Goal: Check status: Check status

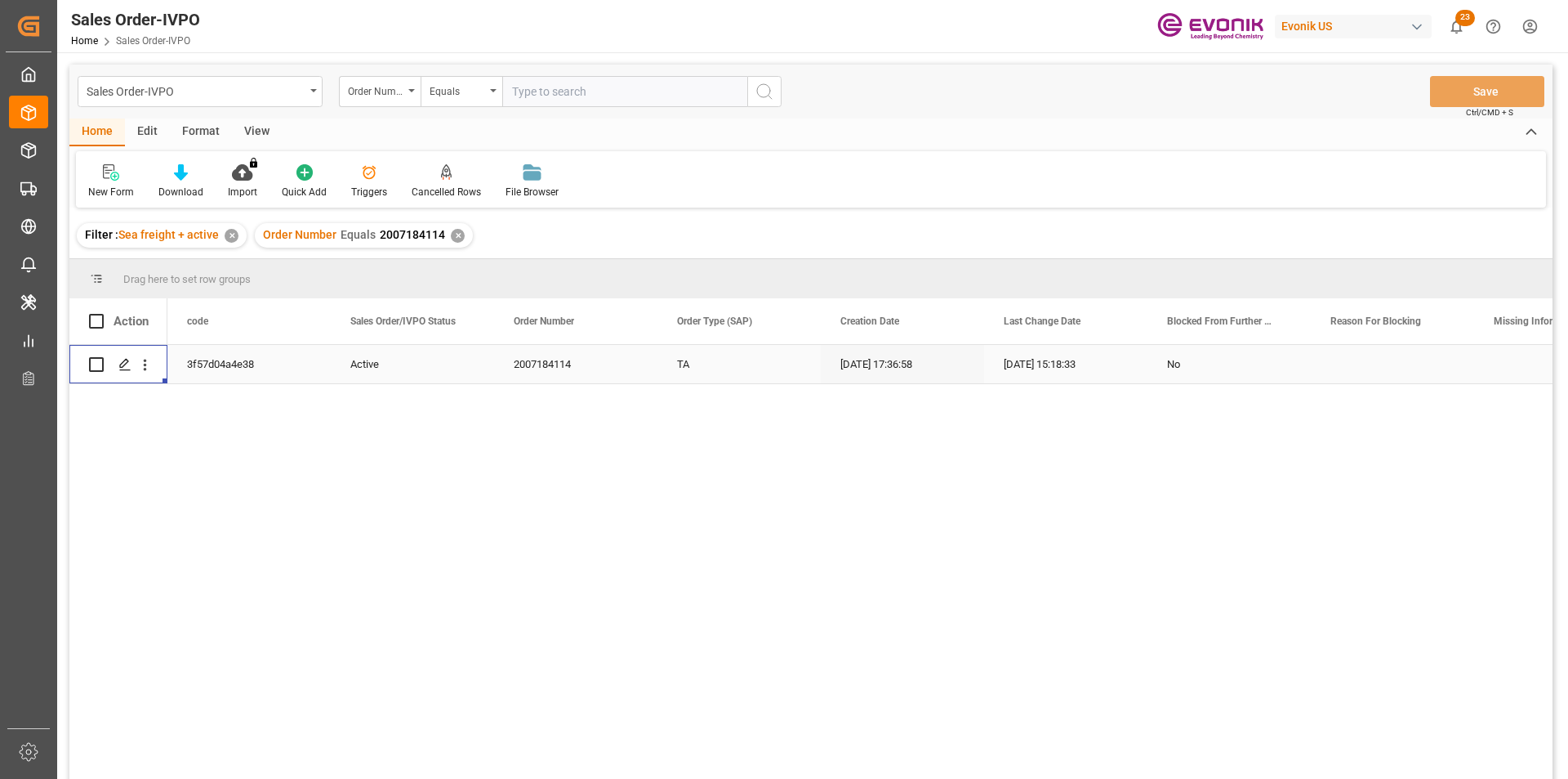
click at [451, 237] on div "✕" at bounding box center [457, 235] width 14 height 14
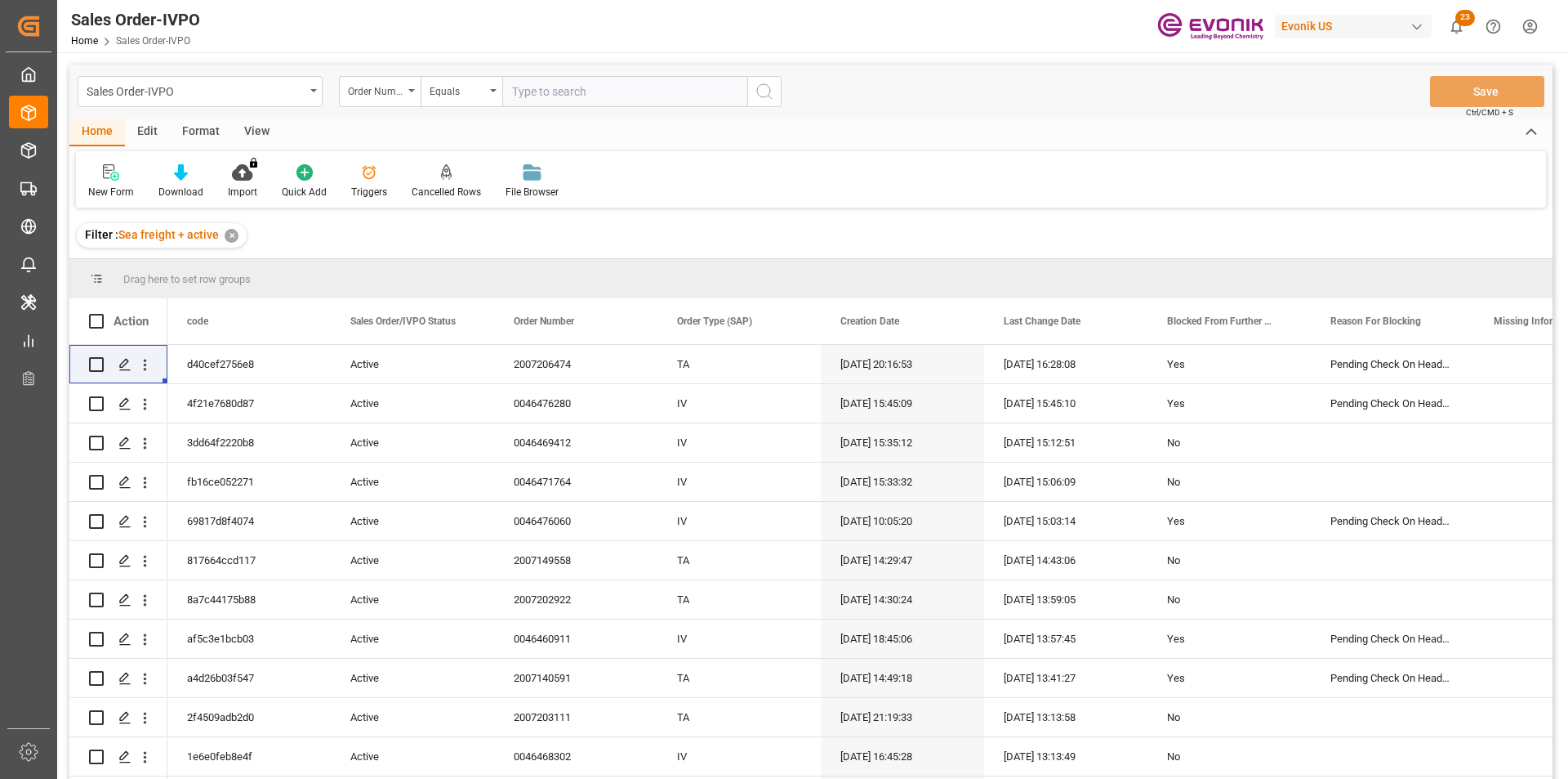
click at [617, 93] on input "text" at bounding box center [624, 91] width 245 height 31
paste input "2007137418"
type input "2007137418"
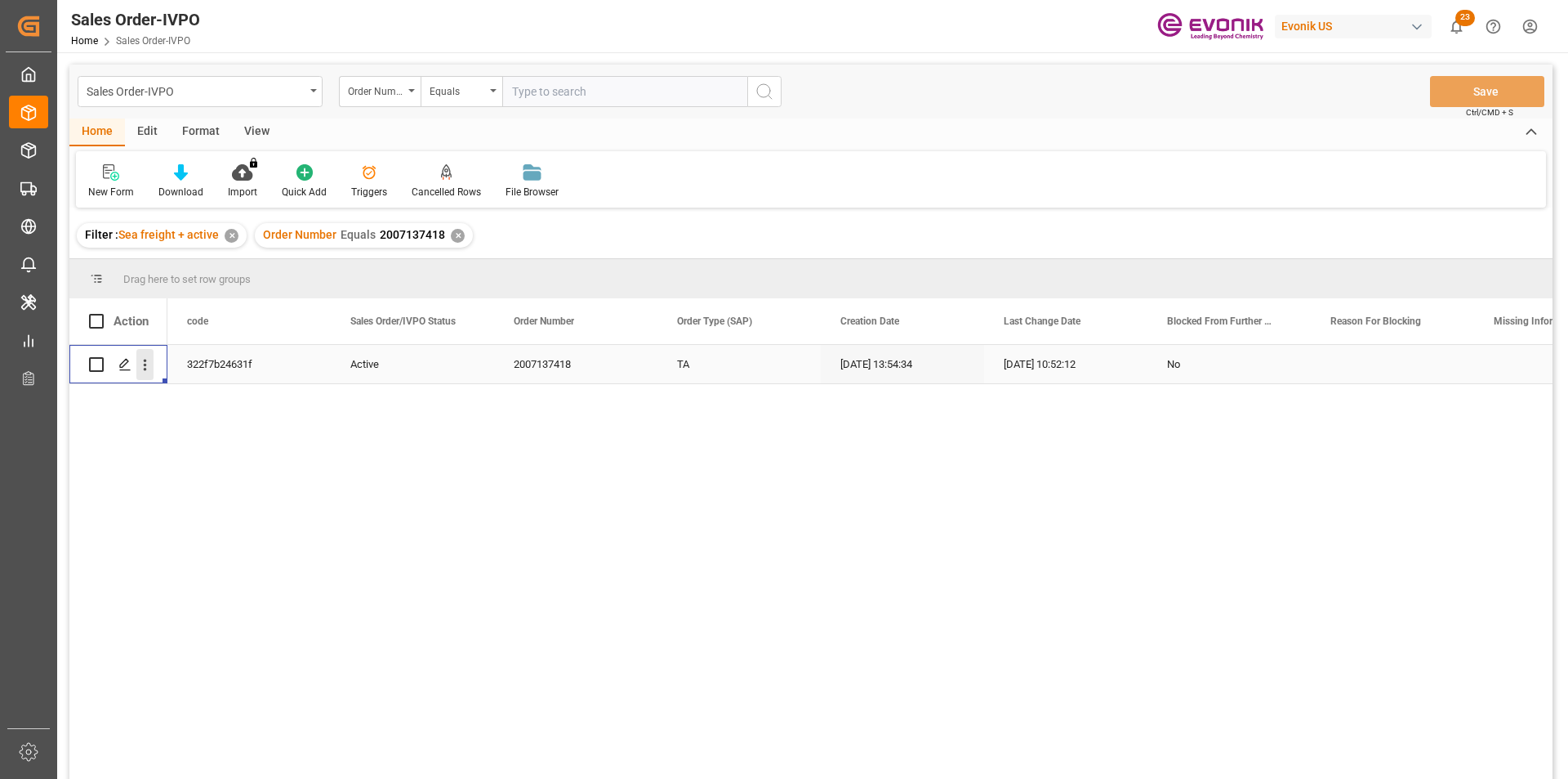
click at [150, 370] on icon "open menu" at bounding box center [145, 364] width 17 height 17
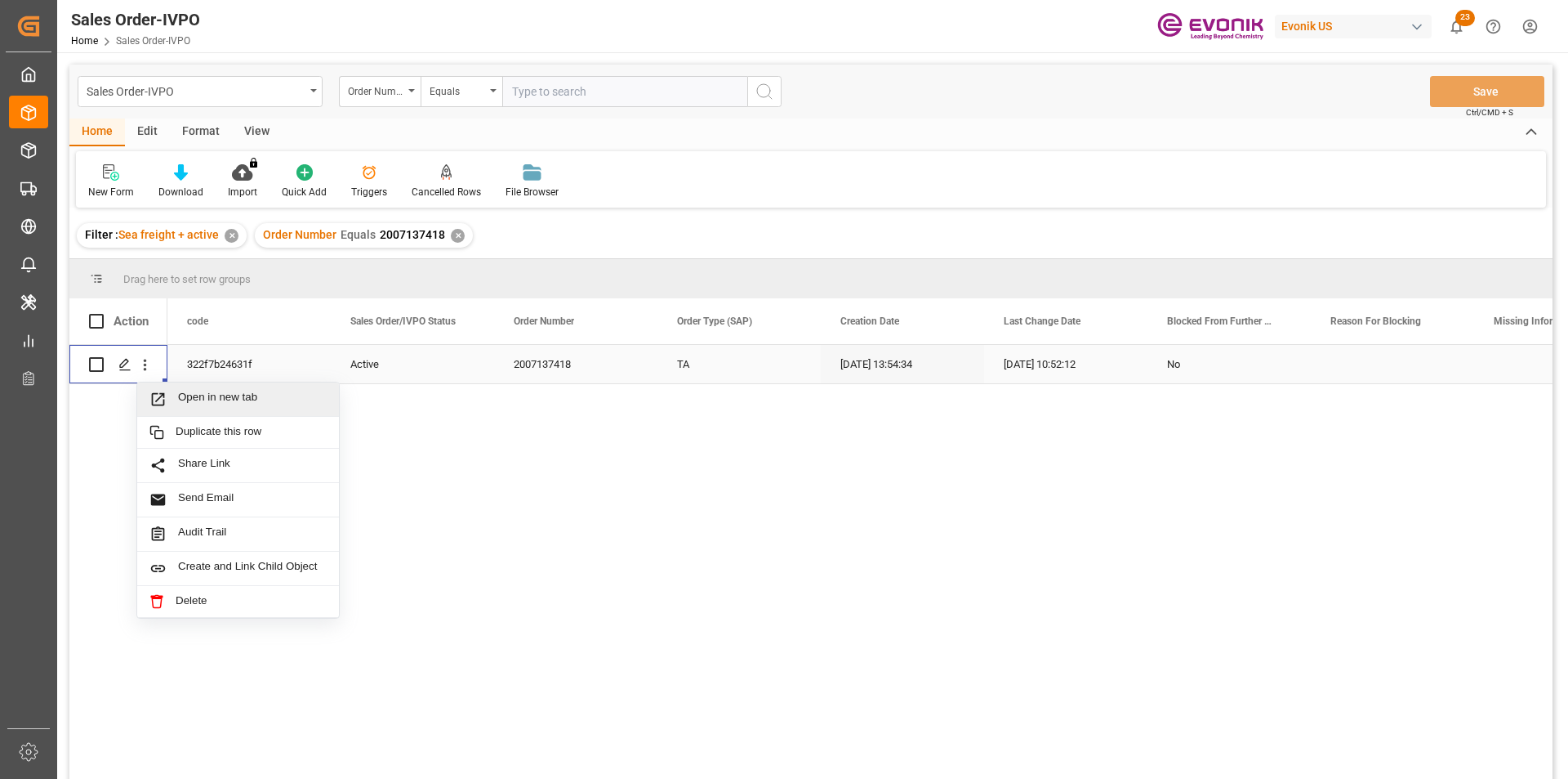
click at [253, 397] on span "Open in new tab" at bounding box center [252, 399] width 149 height 17
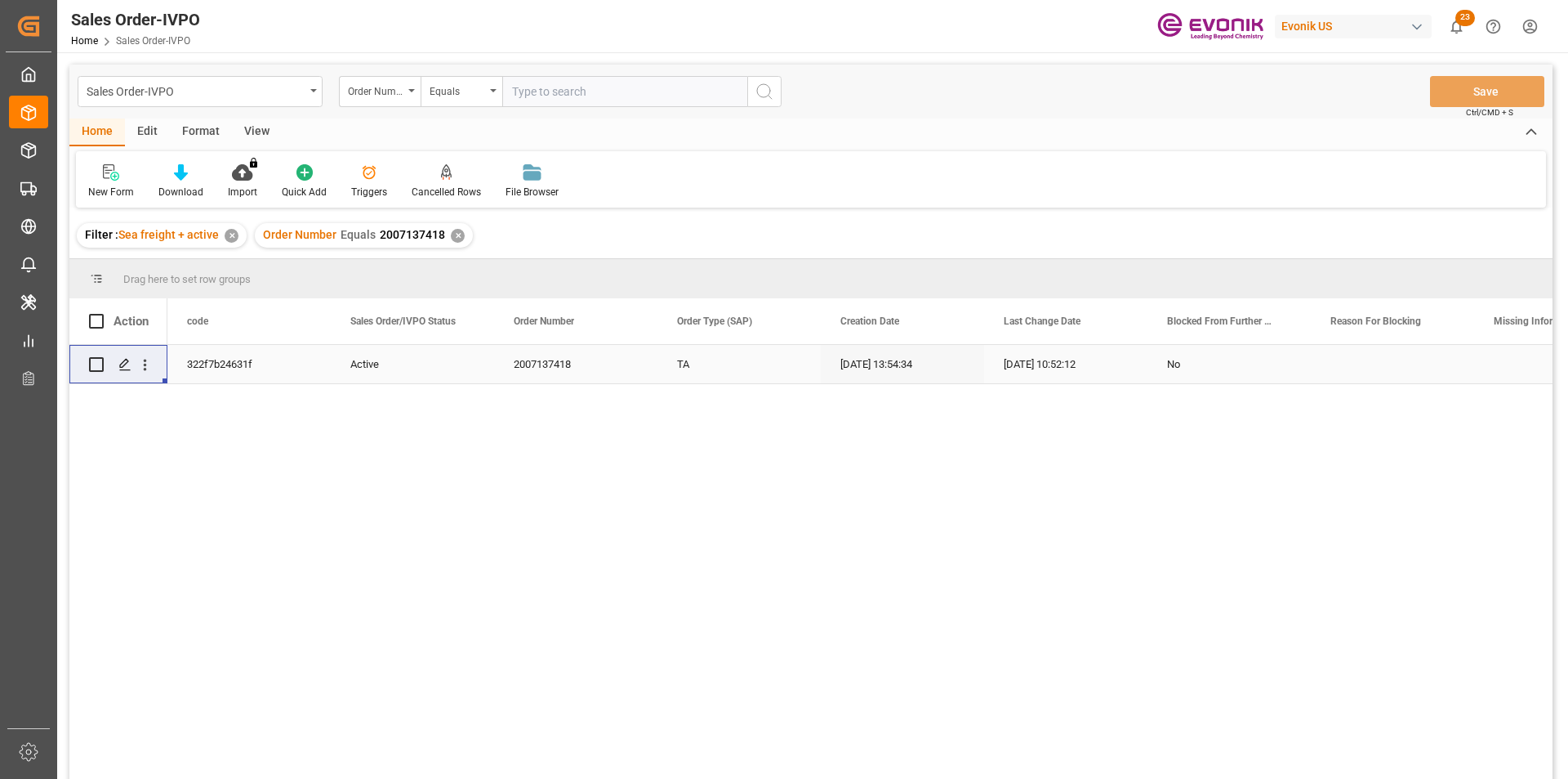
click at [452, 236] on div "✕" at bounding box center [457, 235] width 14 height 14
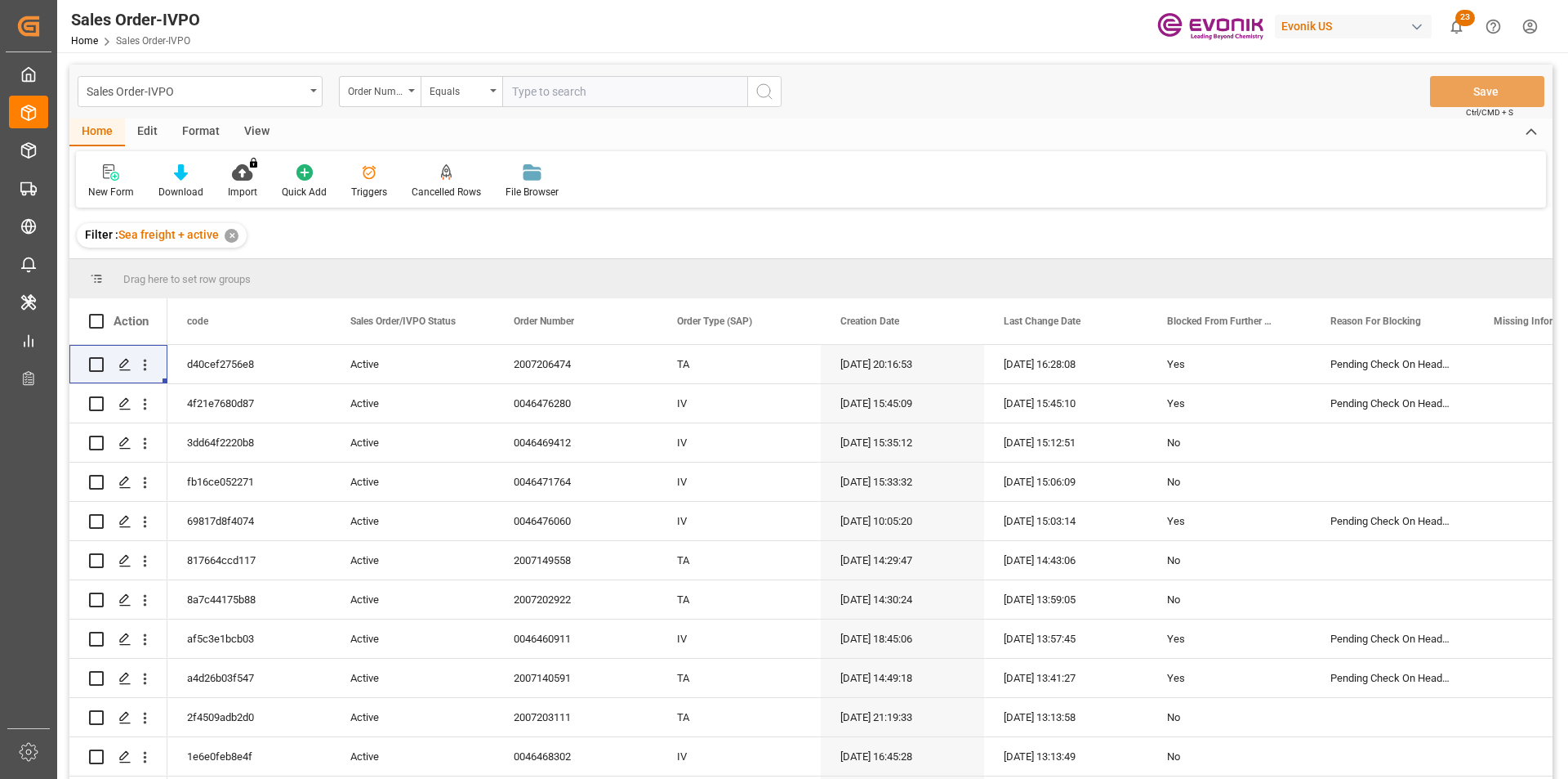
click at [573, 78] on input "text" at bounding box center [624, 91] width 245 height 31
paste input "2007216933"
type input "2007216933"
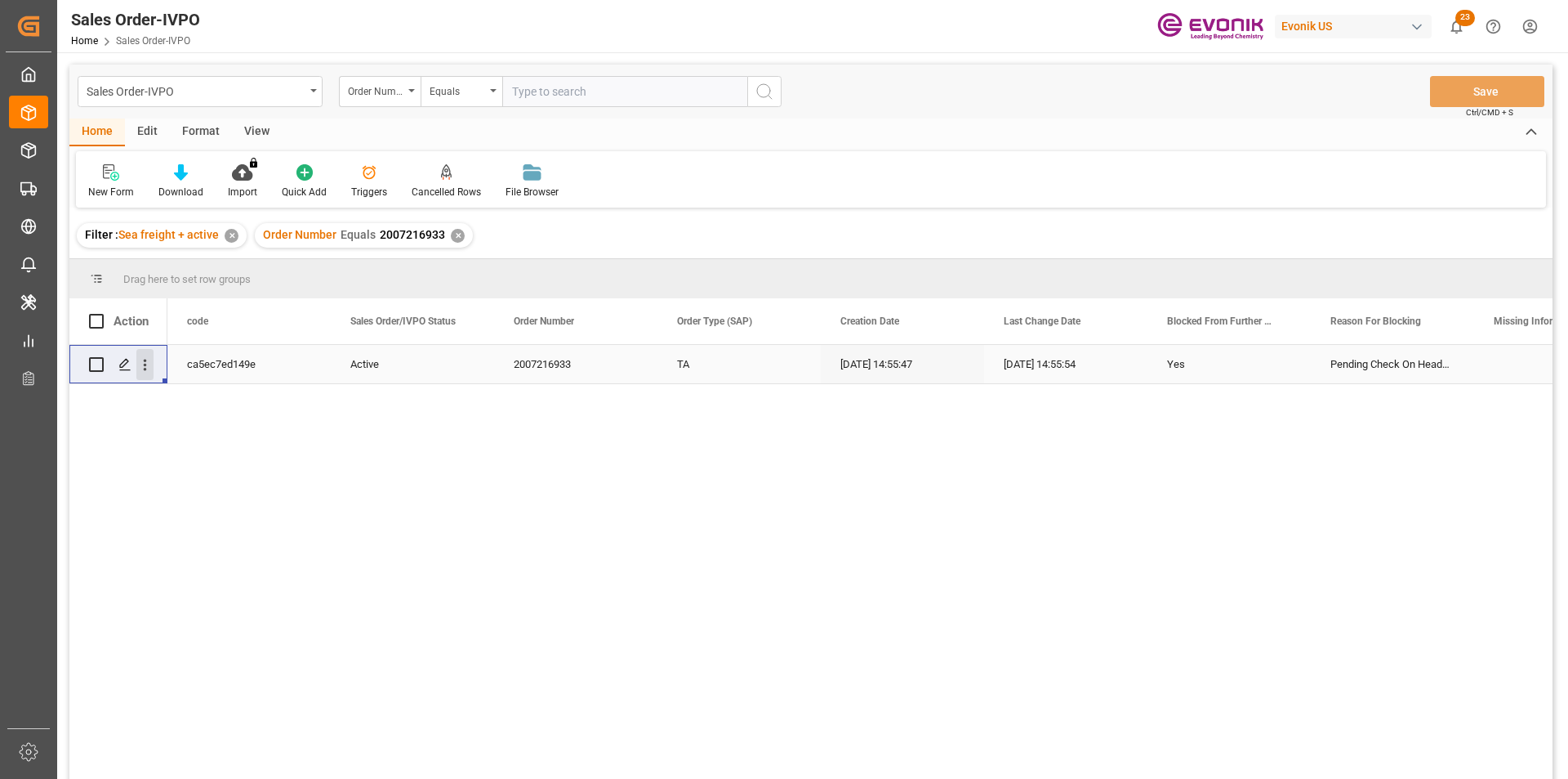
click at [142, 365] on icon "open menu" at bounding box center [145, 364] width 17 height 17
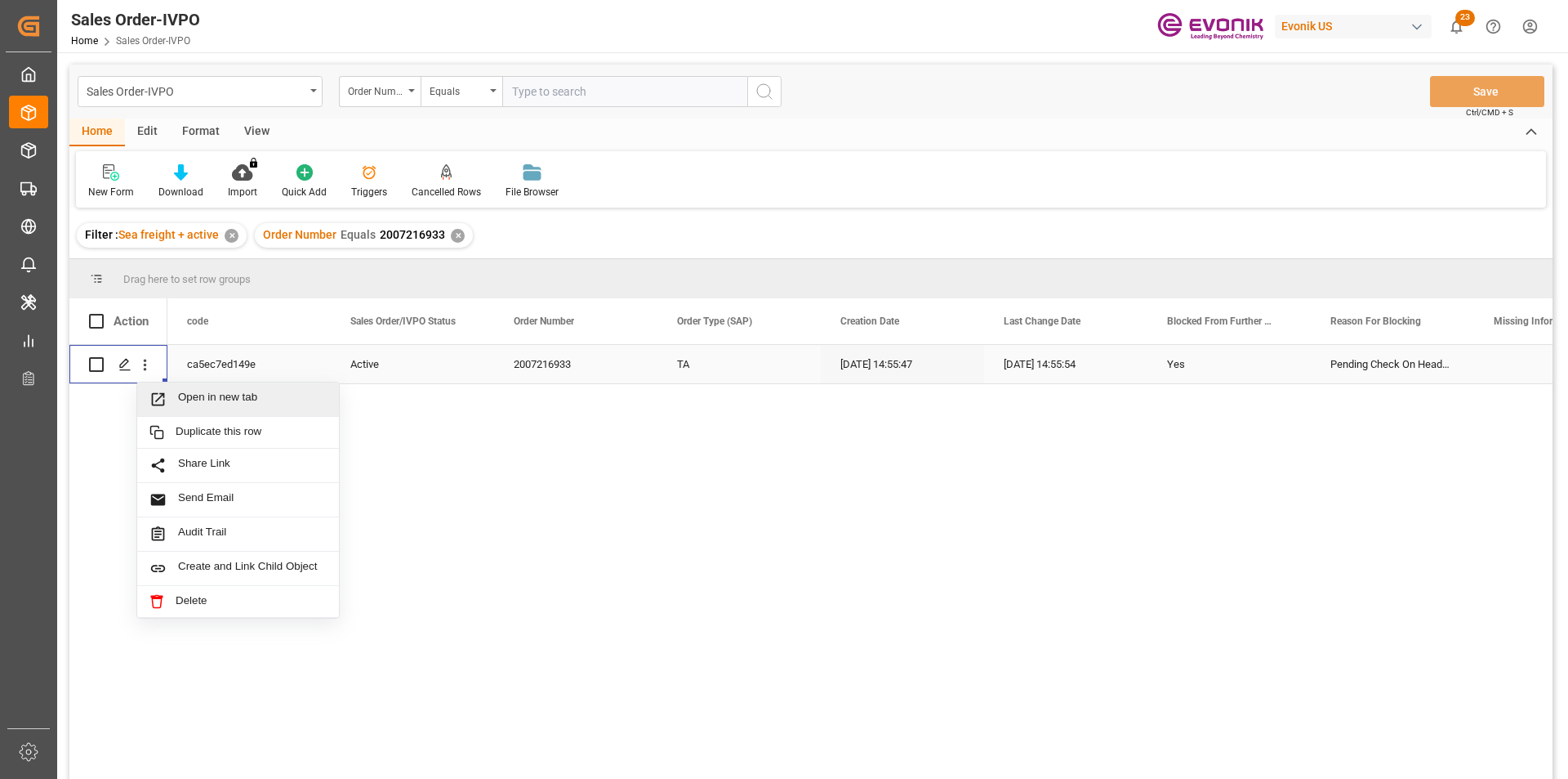
click at [252, 397] on span "Open in new tab" at bounding box center [252, 399] width 149 height 17
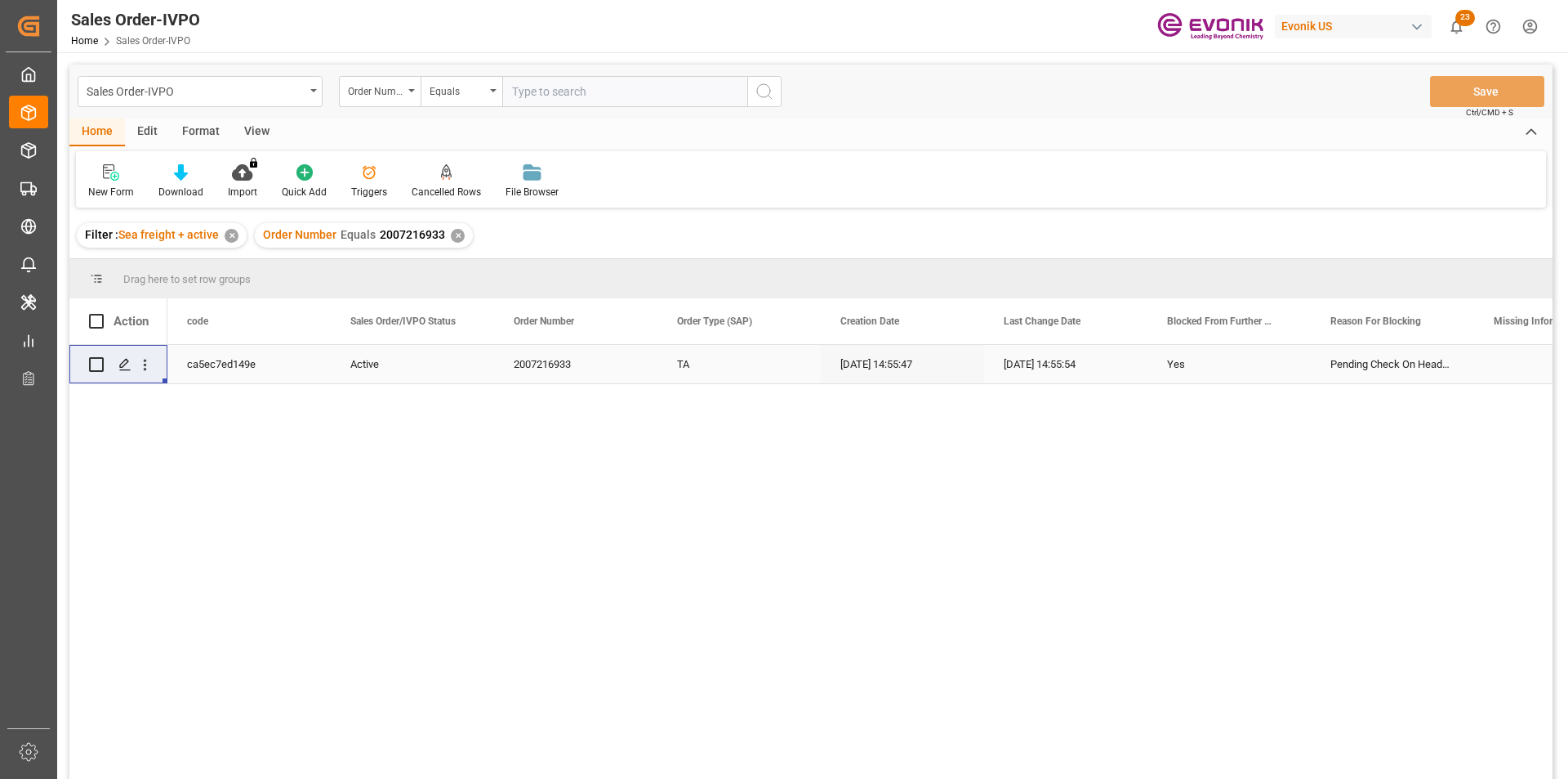
click at [451, 230] on div "✕" at bounding box center [457, 235] width 14 height 14
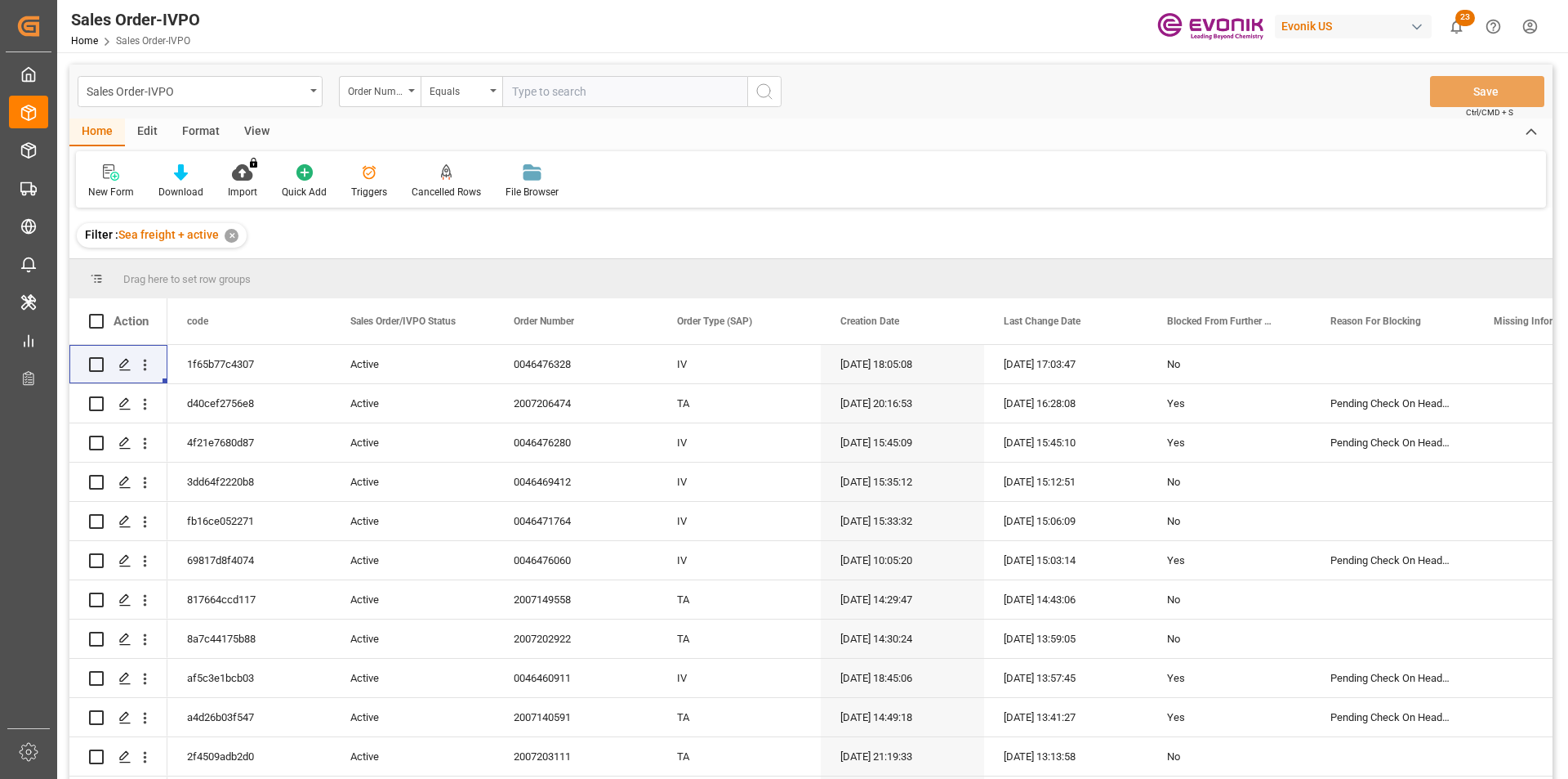
click at [539, 95] on input "text" at bounding box center [624, 91] width 245 height 31
paste input "2006963213"
type input "2006963213"
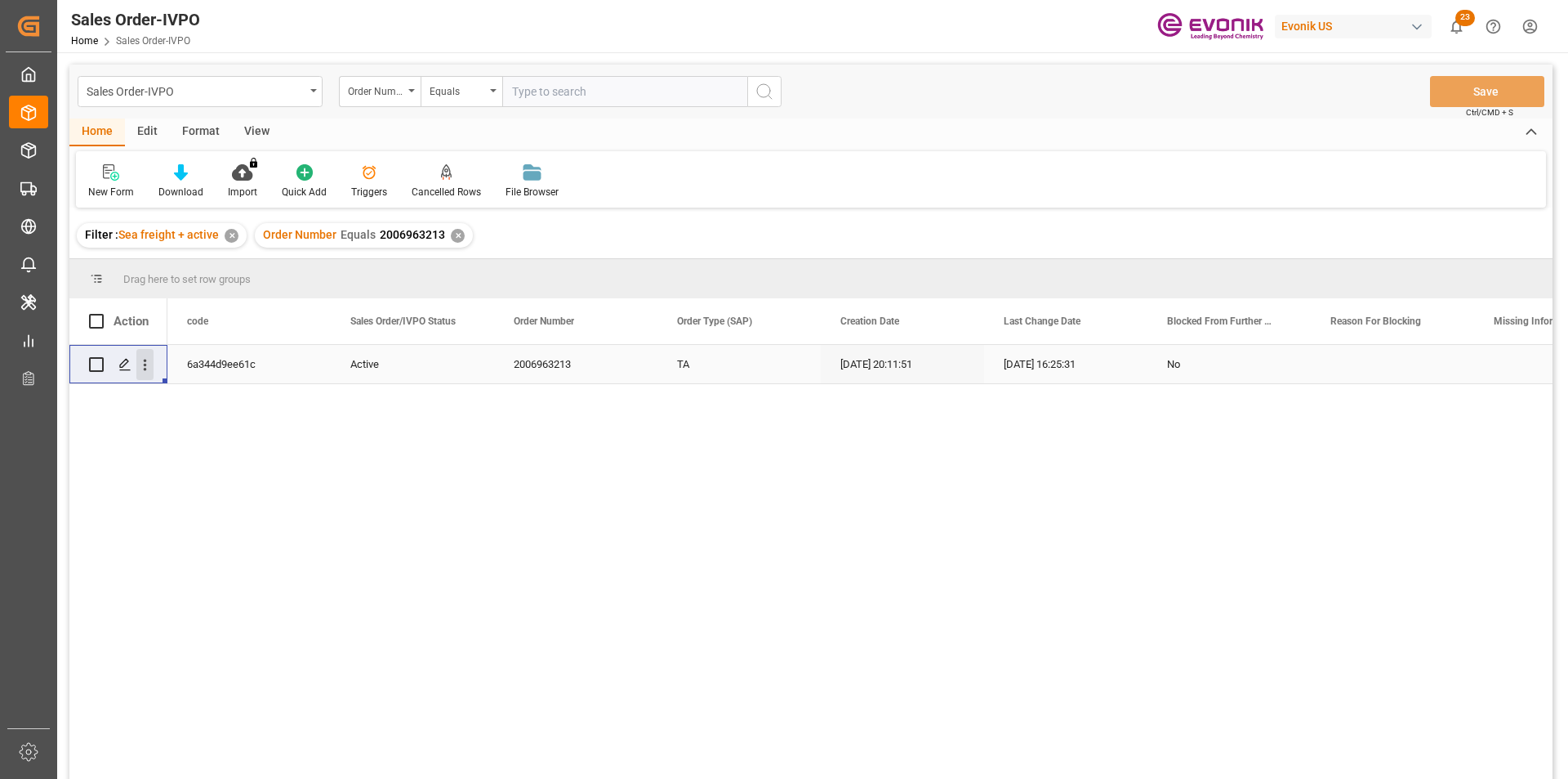
click at [140, 369] on icon "open menu" at bounding box center [145, 364] width 17 height 17
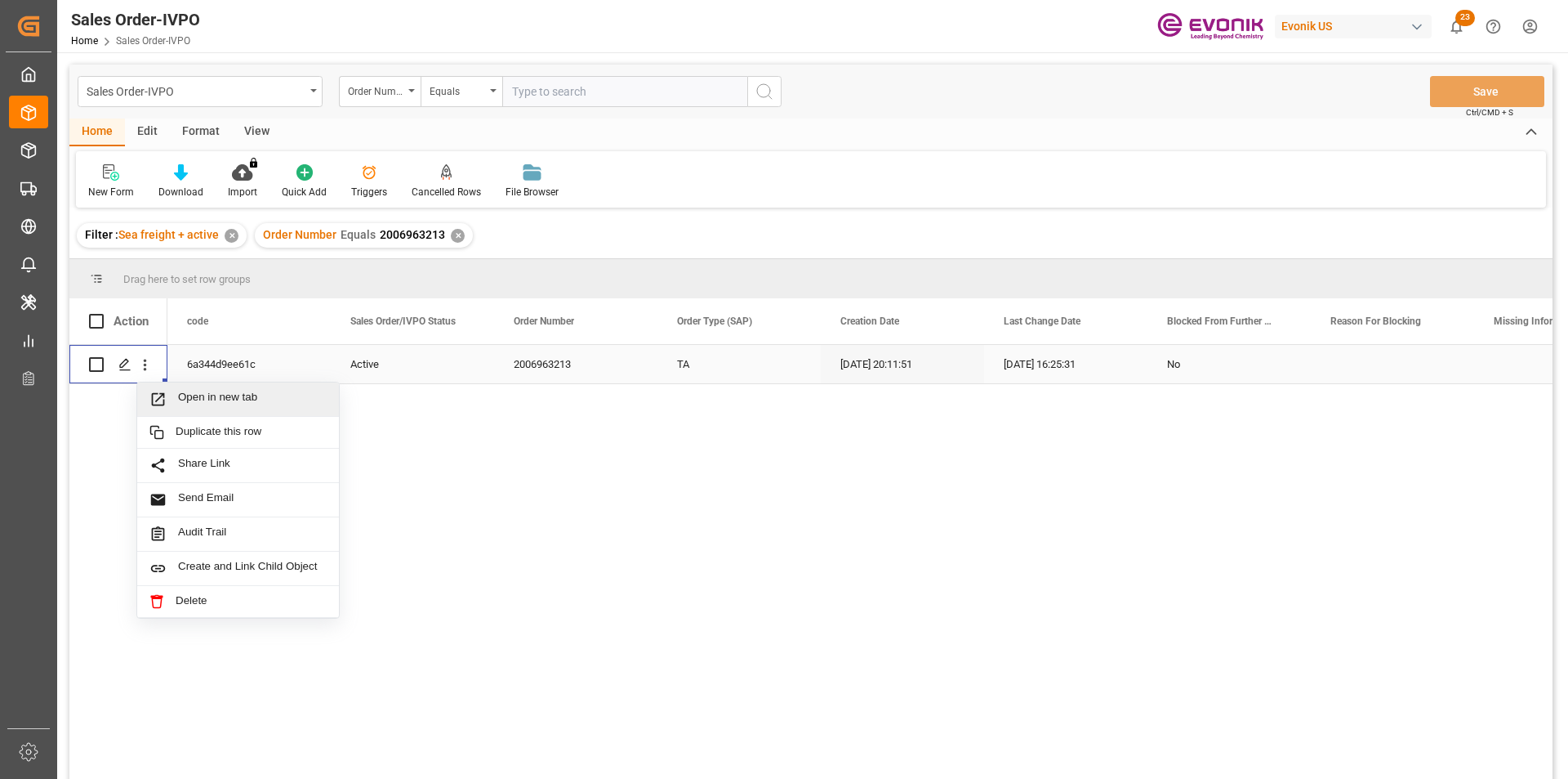
click at [243, 396] on span "Open in new tab" at bounding box center [252, 399] width 149 height 17
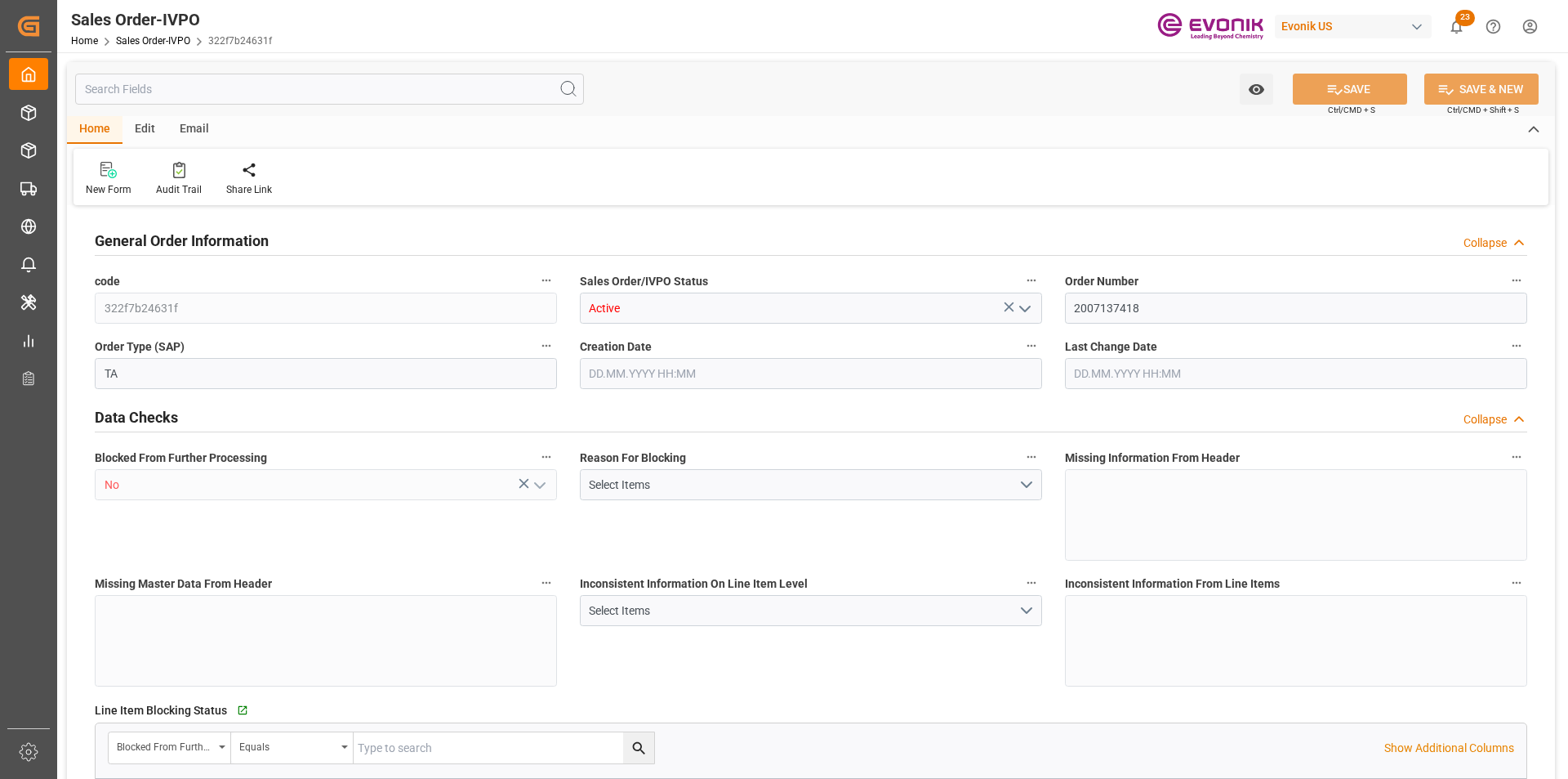
type input "BRSSZ"
type input "0"
type input "1"
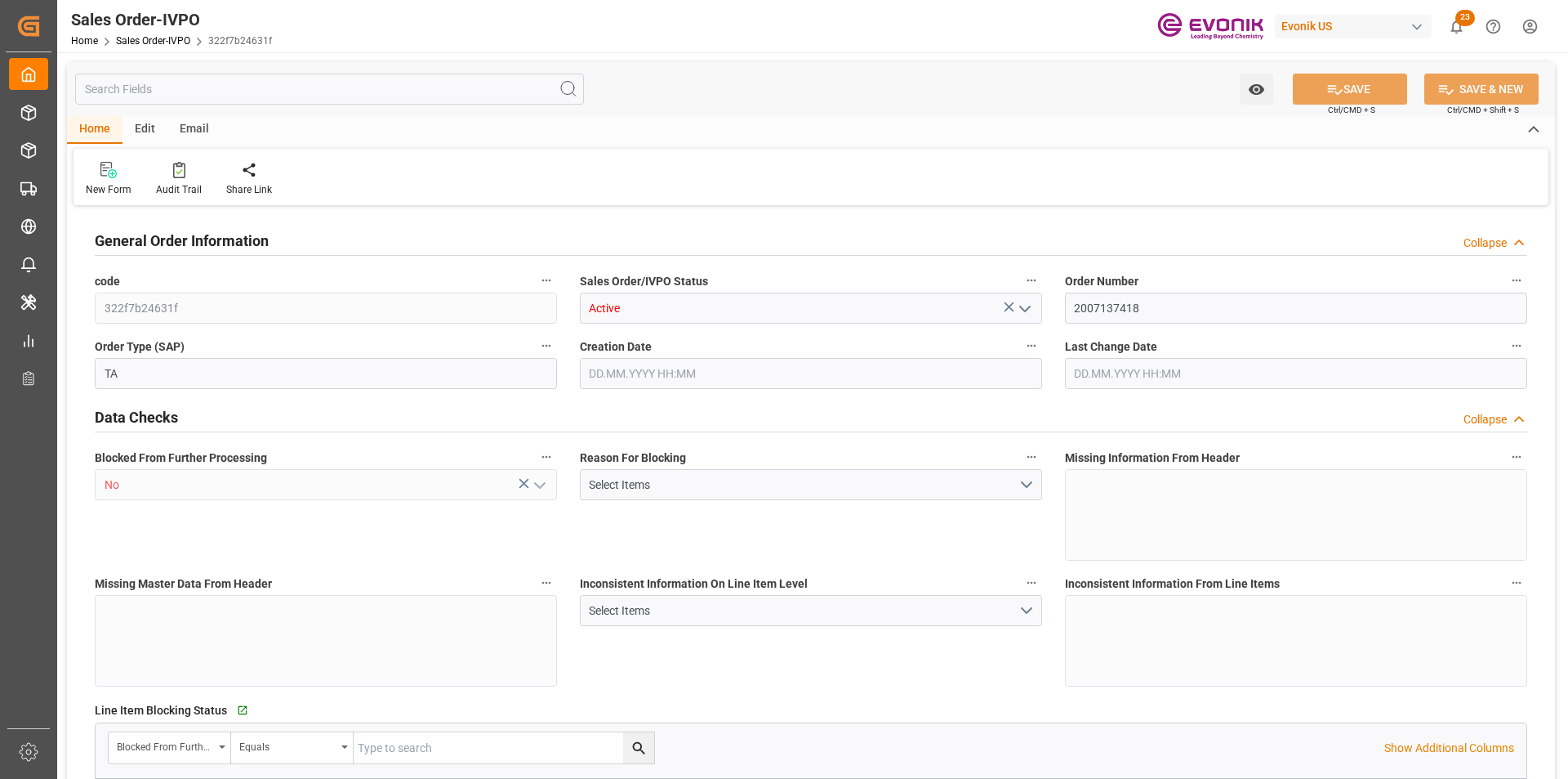
type input "15184.8"
type input "21.7787"
type input "17000"
type input "30"
type input "02.09.2025 13:54"
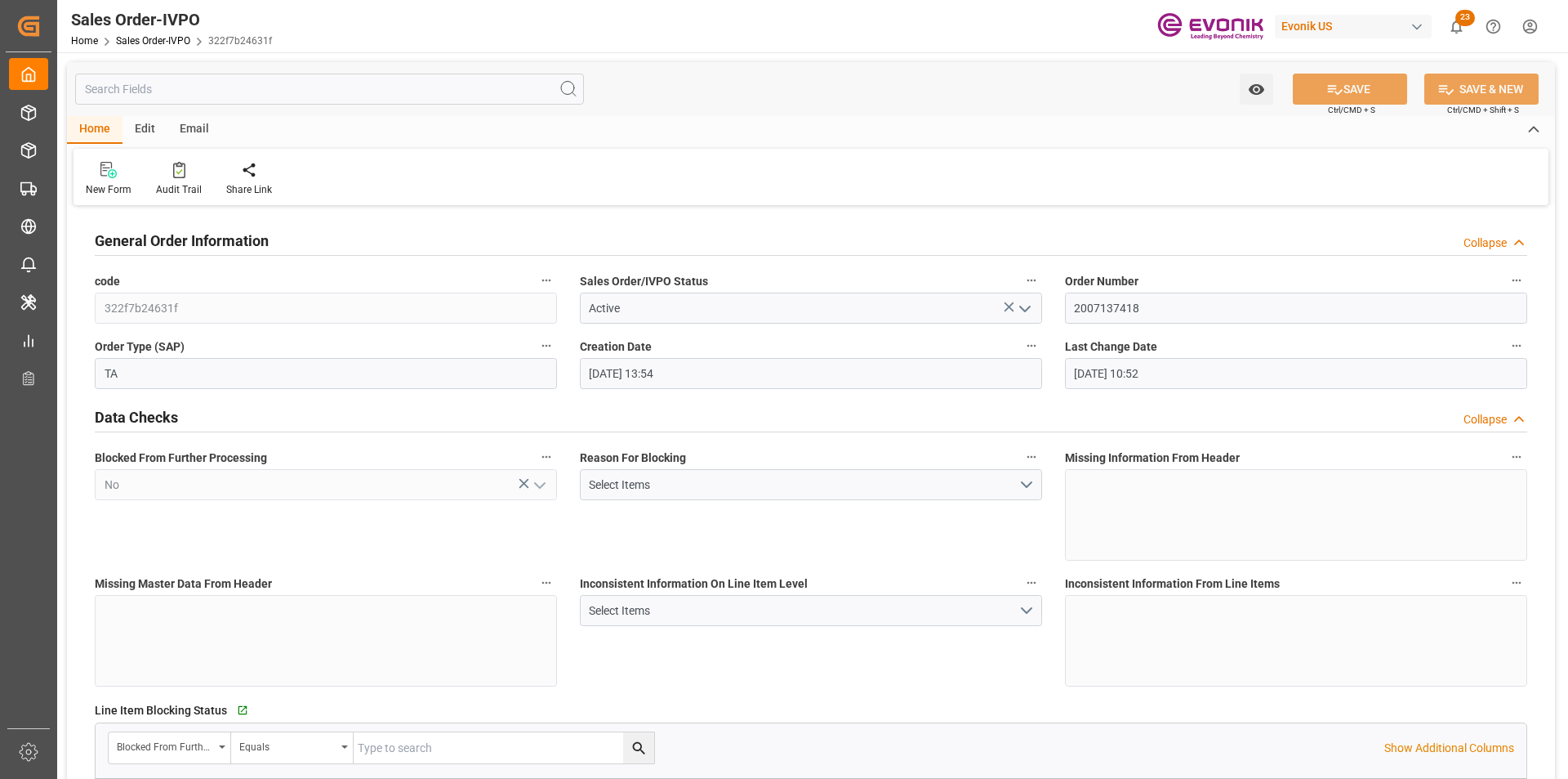
type input "01.10.2025 10:52"
drag, startPoint x: 1171, startPoint y: 313, endPoint x: 1004, endPoint y: 306, distance: 167.1
type input "GTGUA"
type input "0"
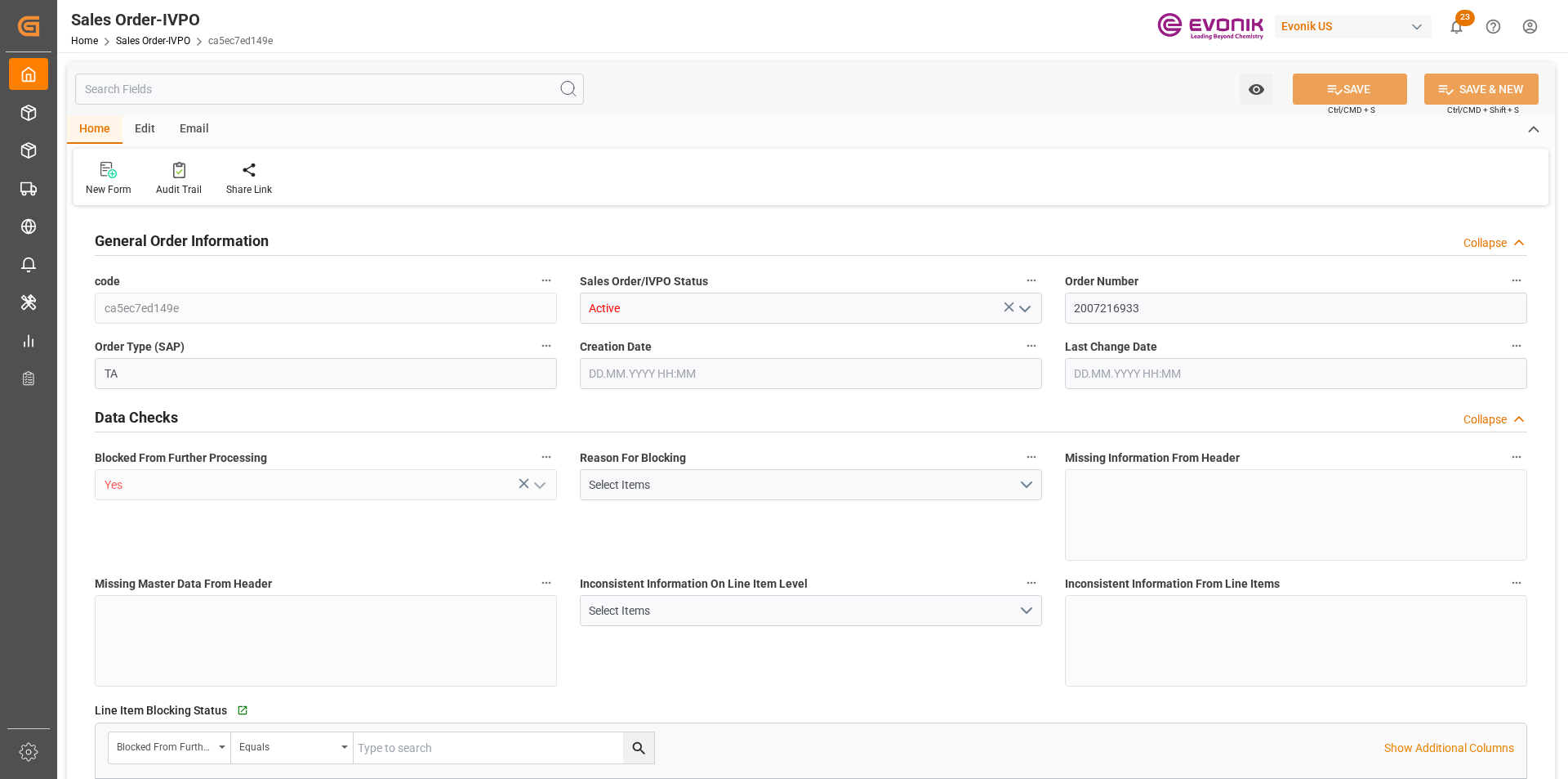
type input "1"
type input "6180"
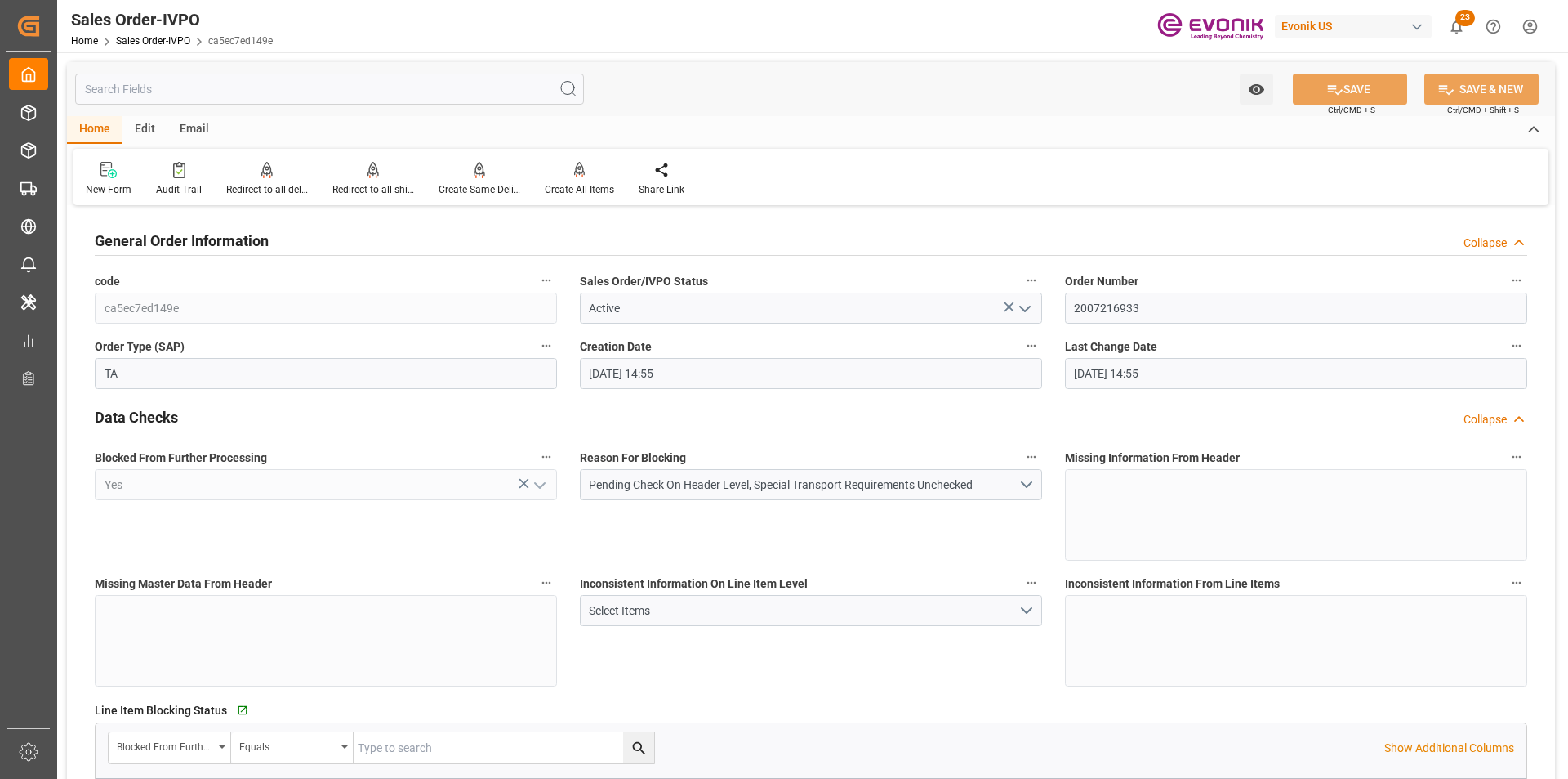
type input "07.10.2025 14:55"
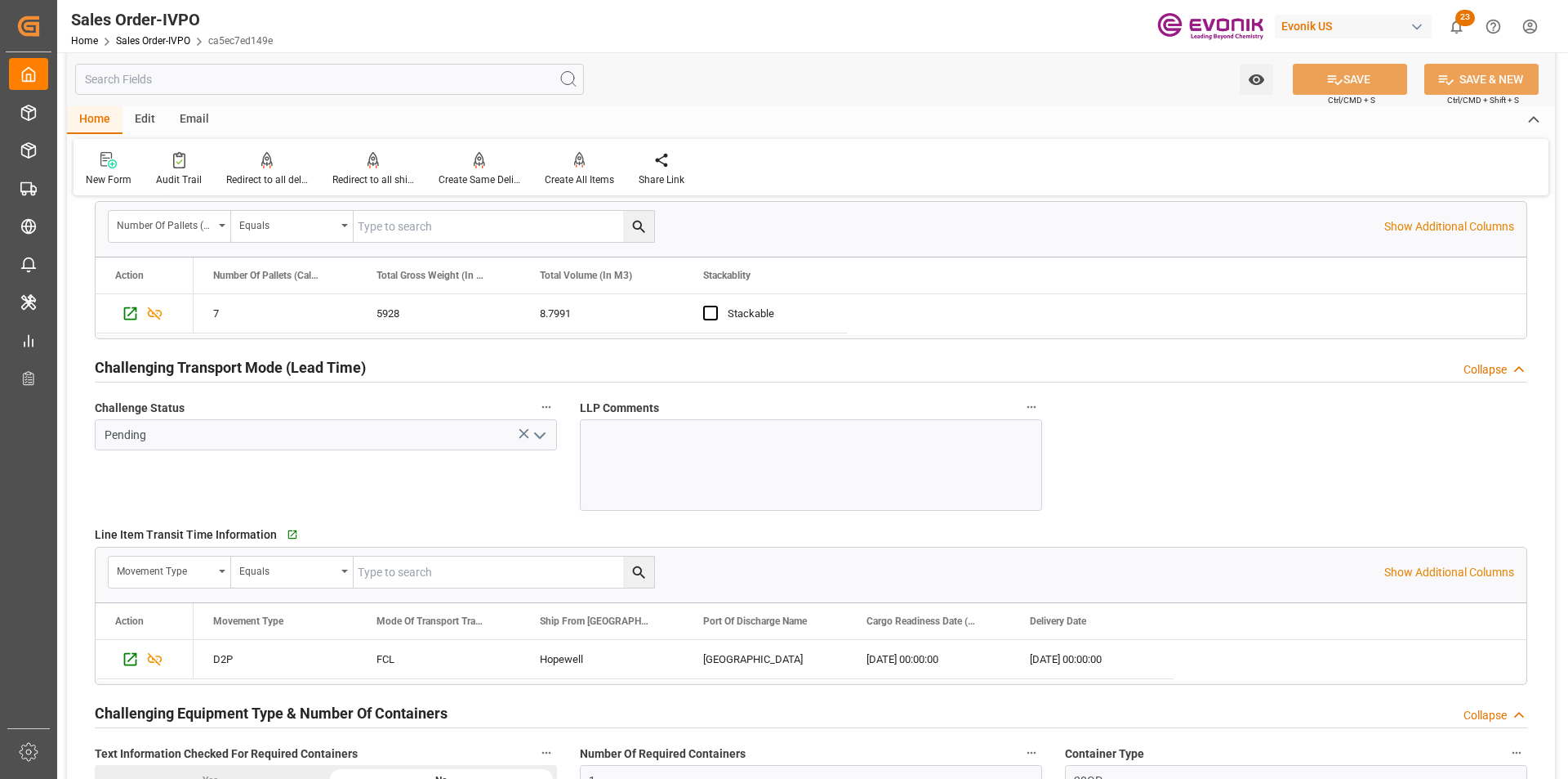
scroll to position [2778, 0]
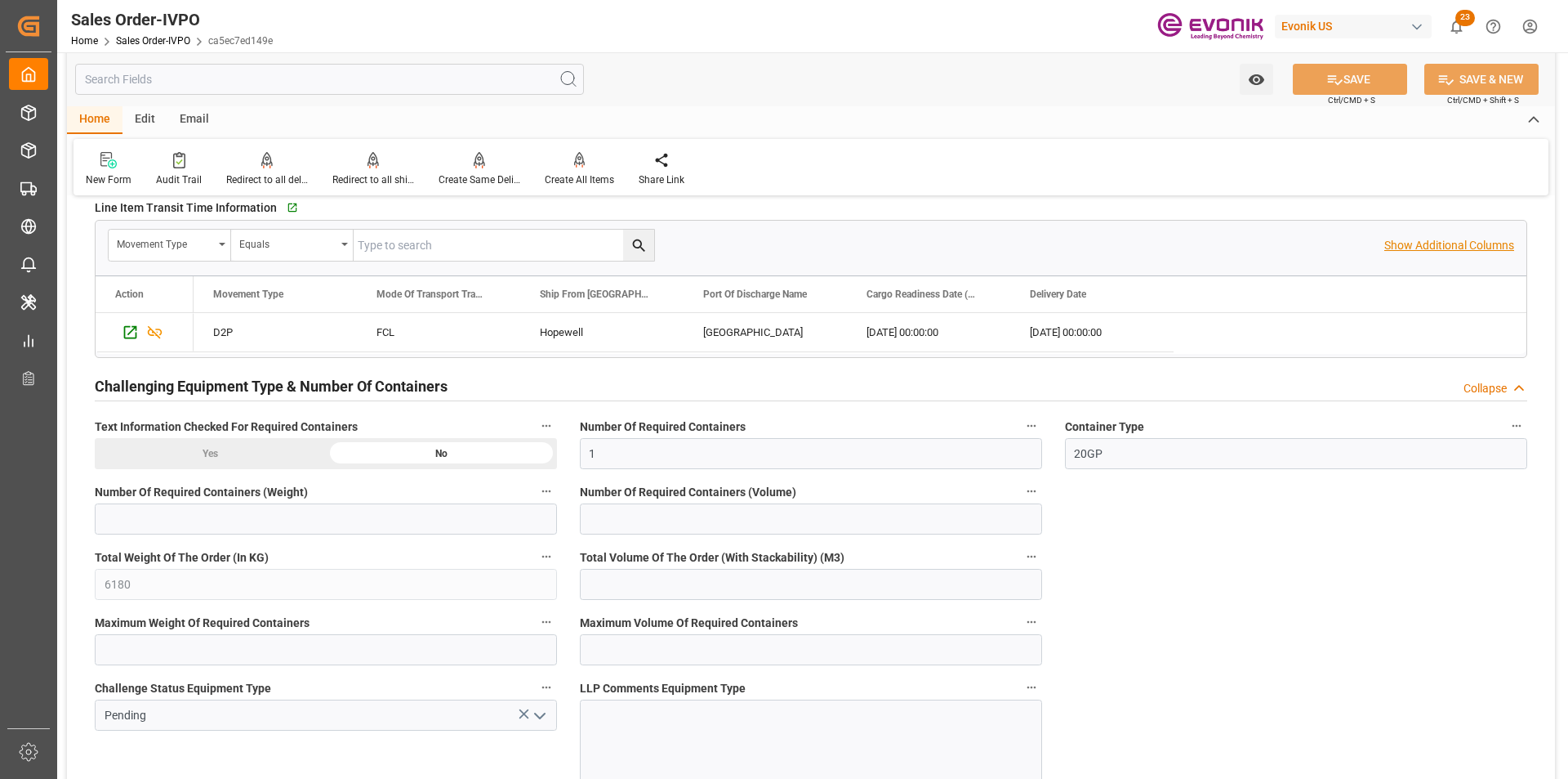
click at [1398, 247] on p "Show Additional Columns" at bounding box center [1449, 245] width 130 height 17
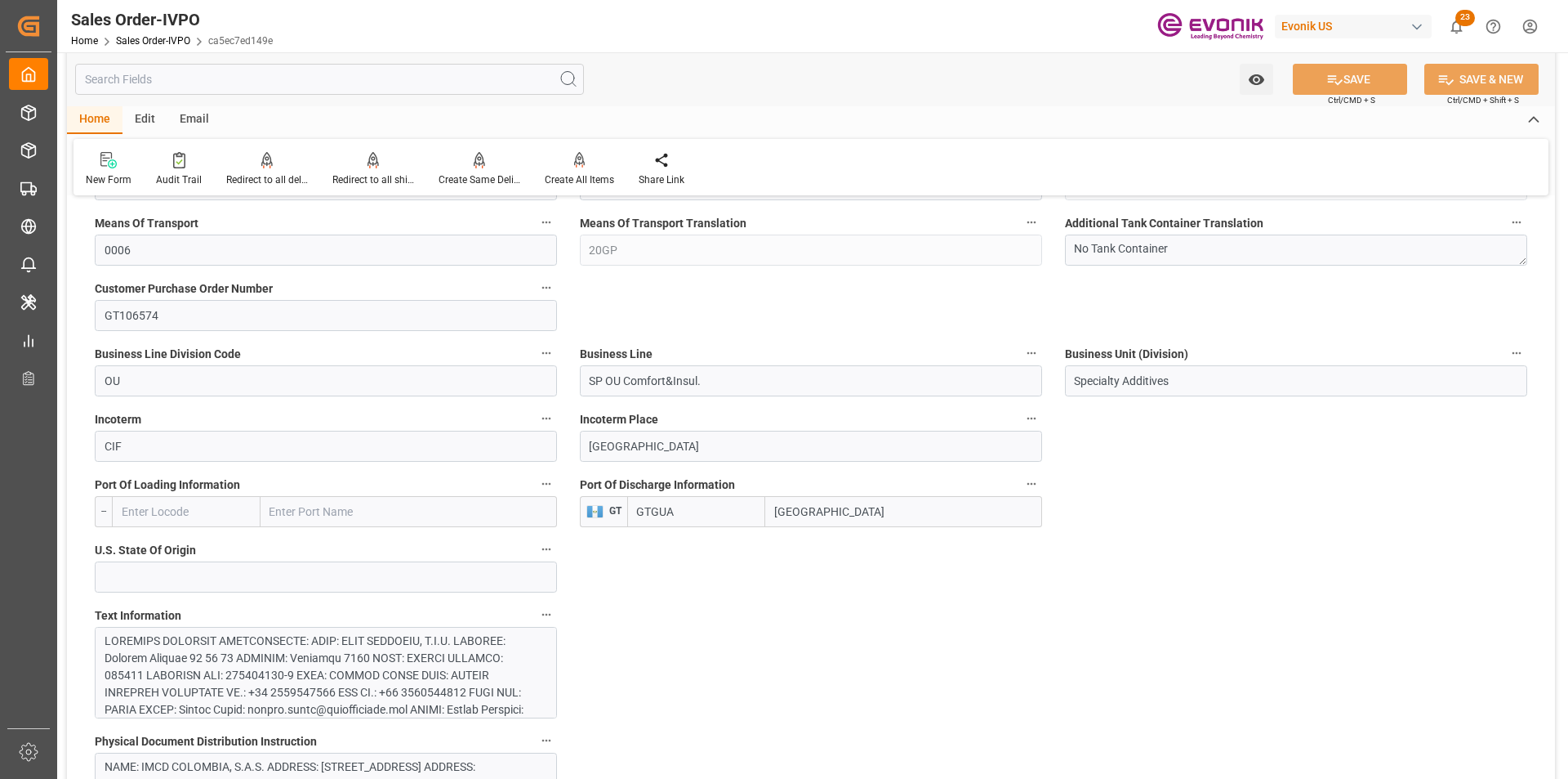
scroll to position [736, 0]
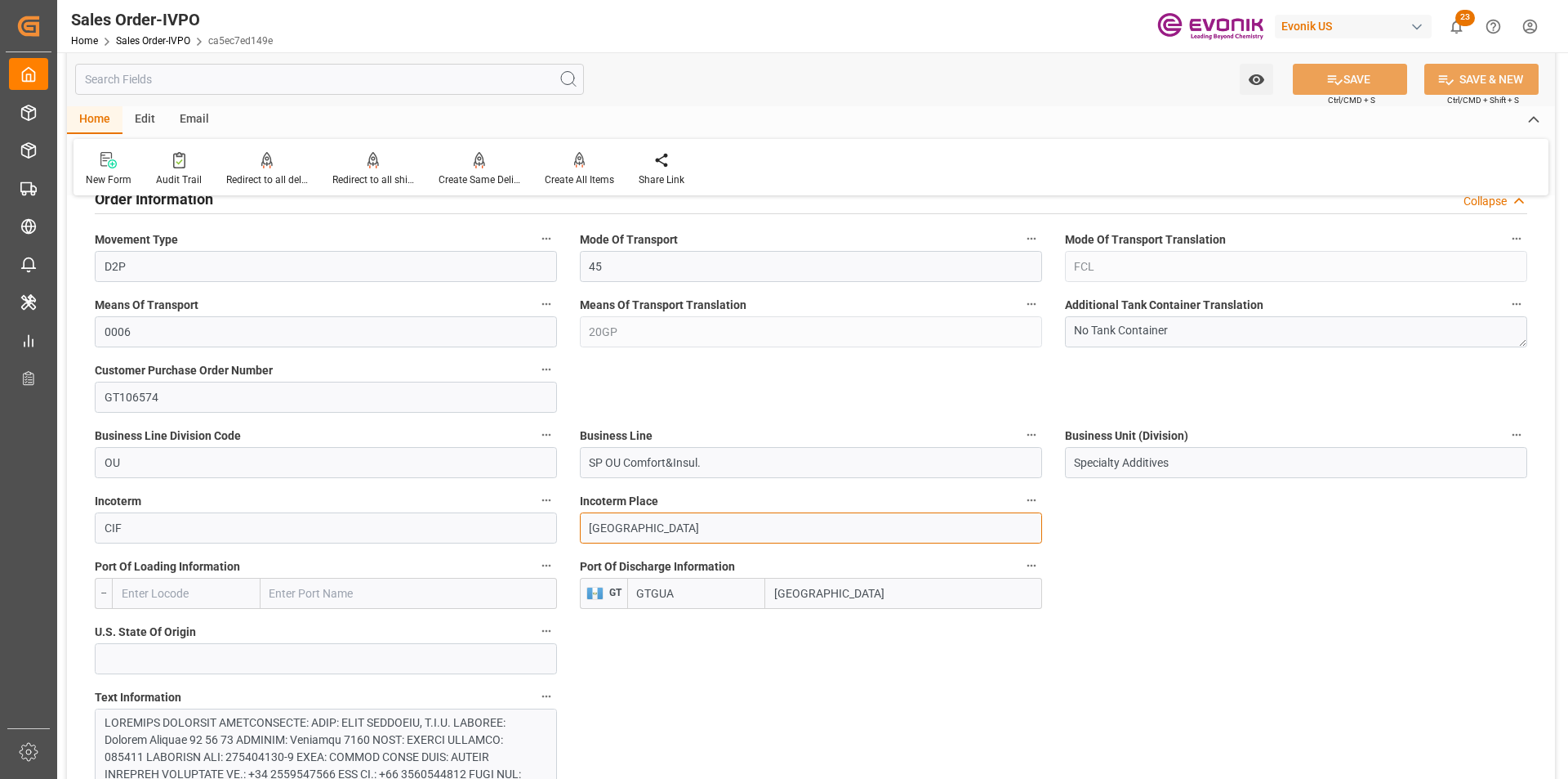
drag, startPoint x: 688, startPoint y: 530, endPoint x: 727, endPoint y: 481, distance: 62.6
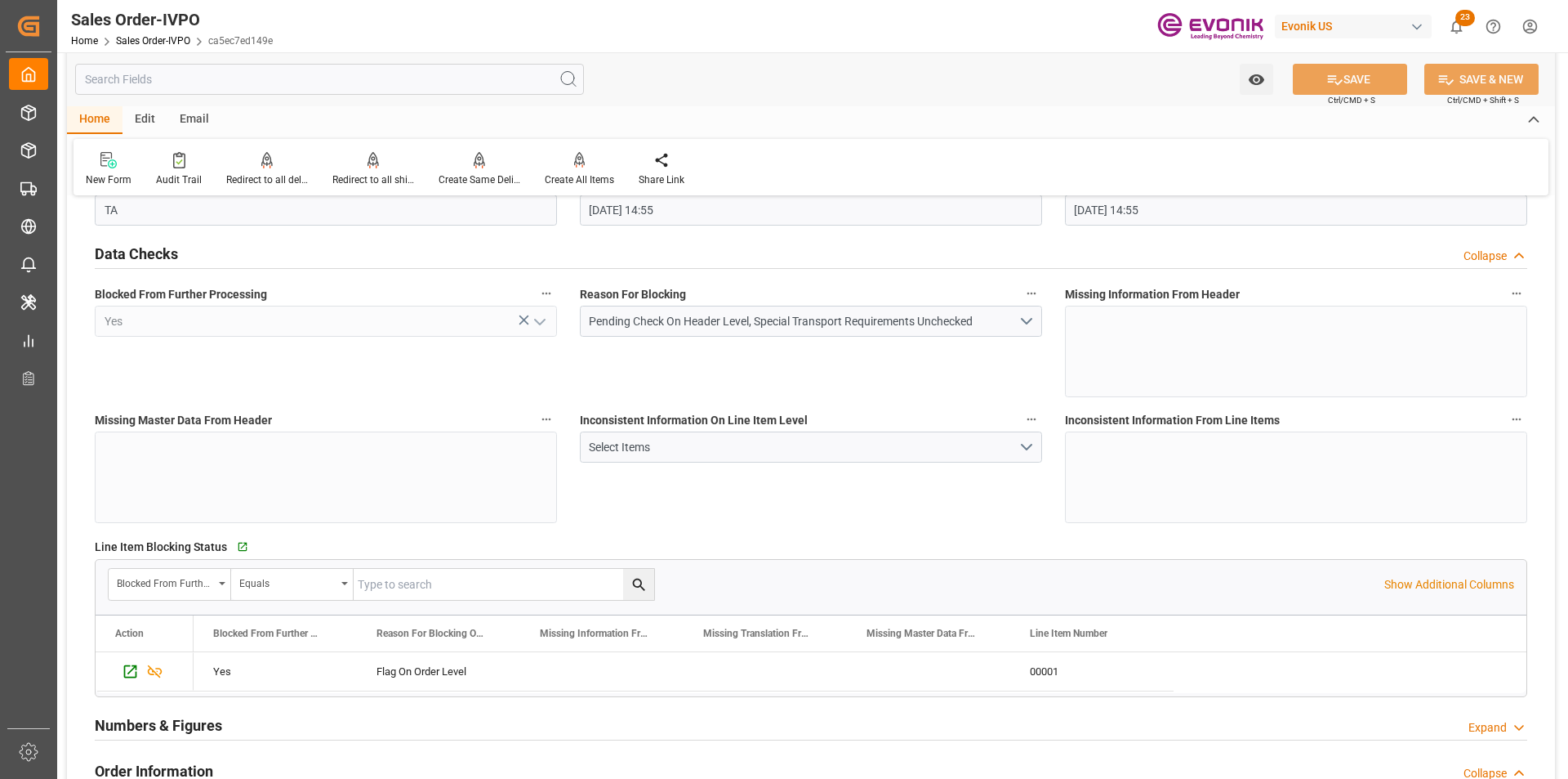
scroll to position [0, 0]
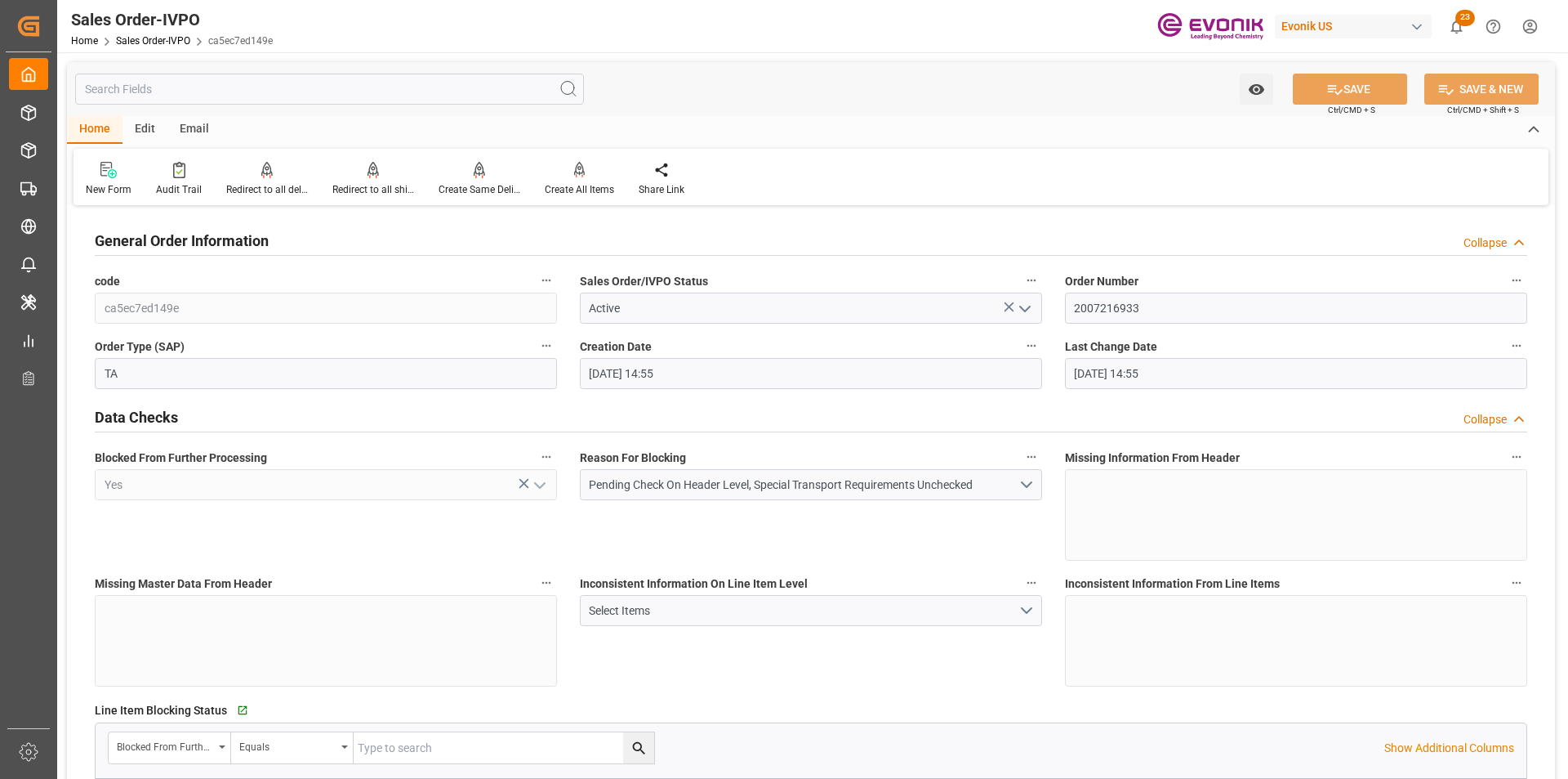
click at [183, 83] on input "text" at bounding box center [329, 88] width 509 height 31
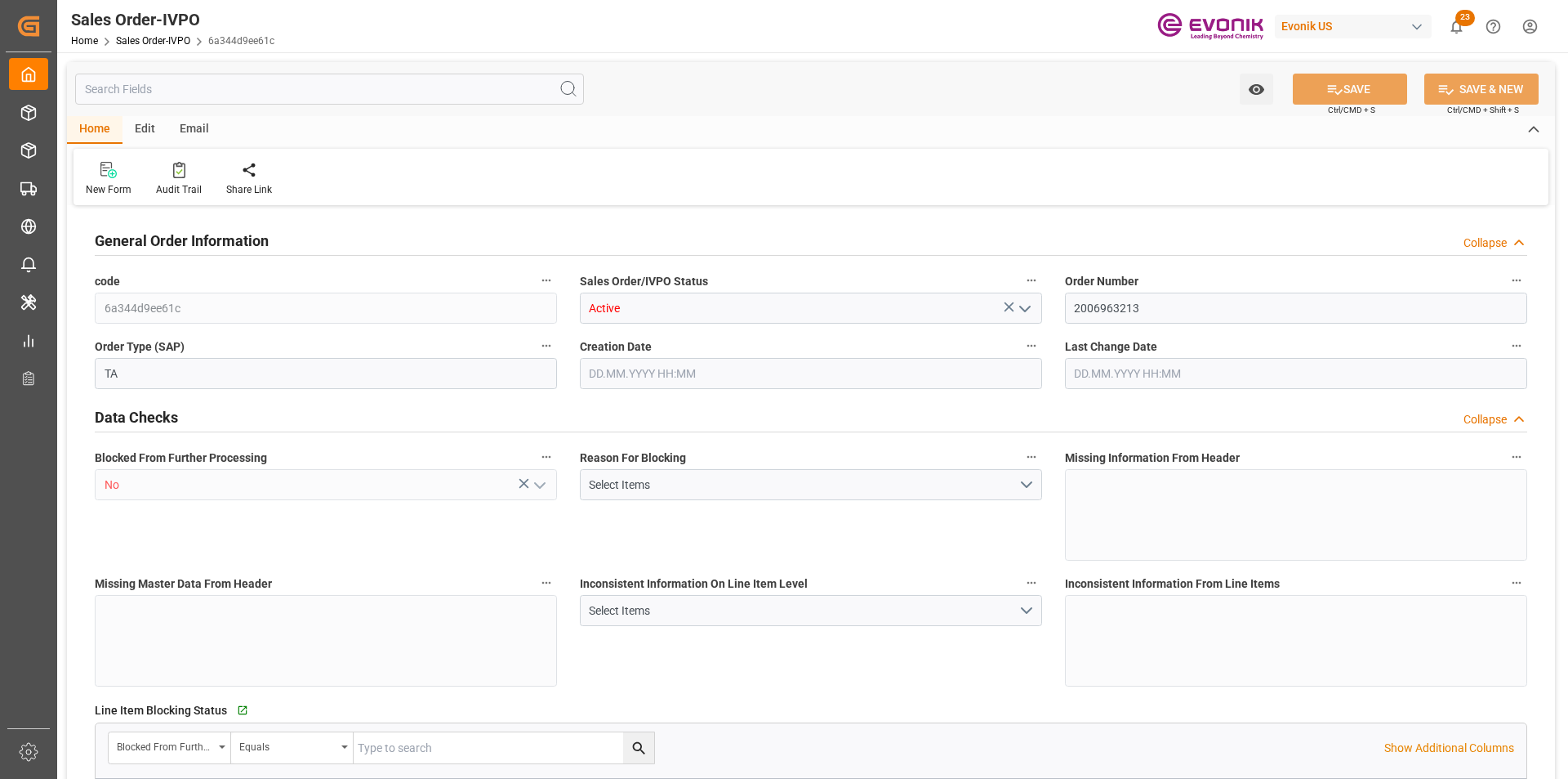
type input "JPYOK"
type input "0"
type input "1"
type input "2"
type input "3"
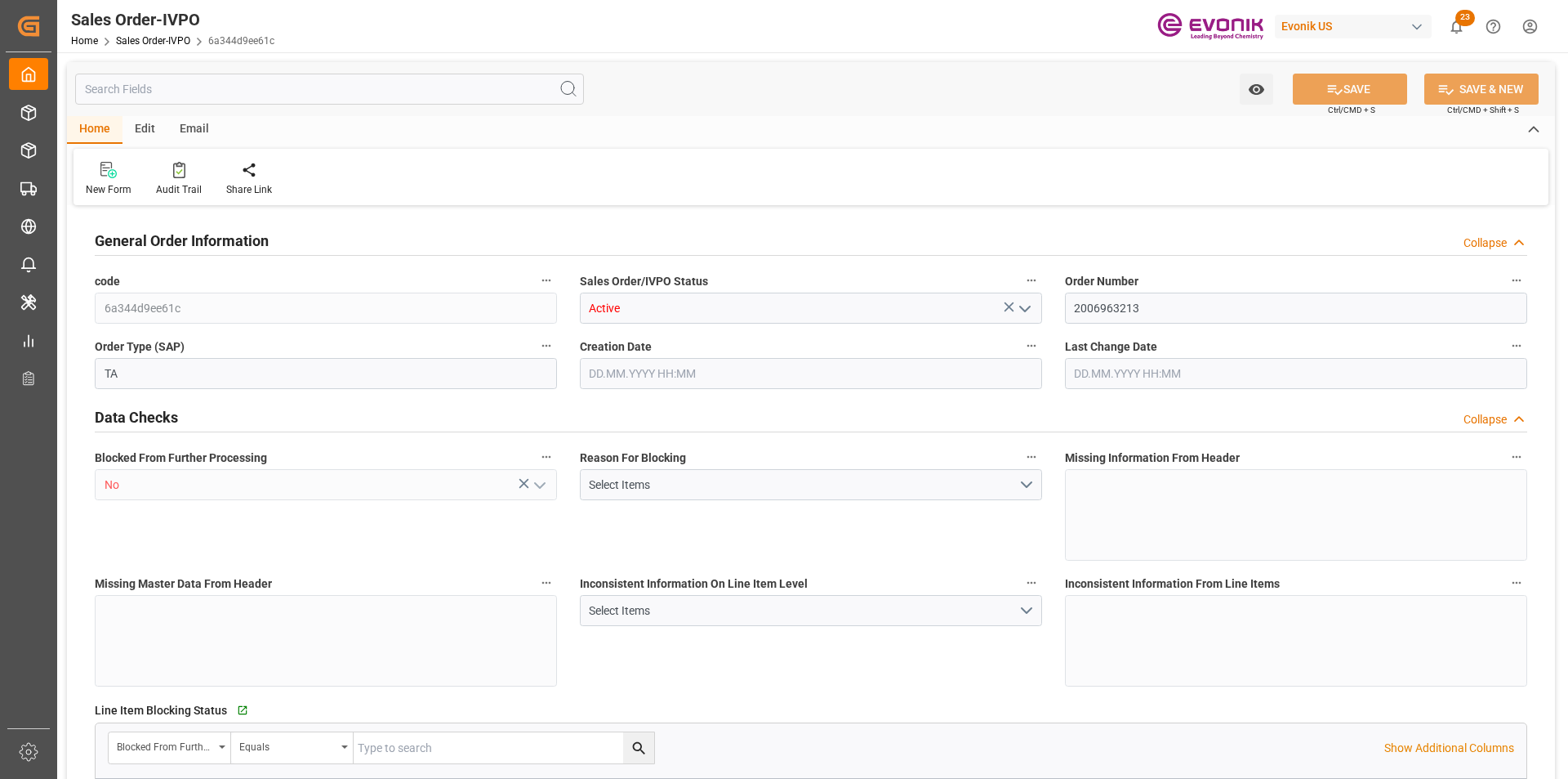
type input "20882.88"
type input "146.6292"
type input "19000"
type input "60"
type input "[DATE] 20:11"
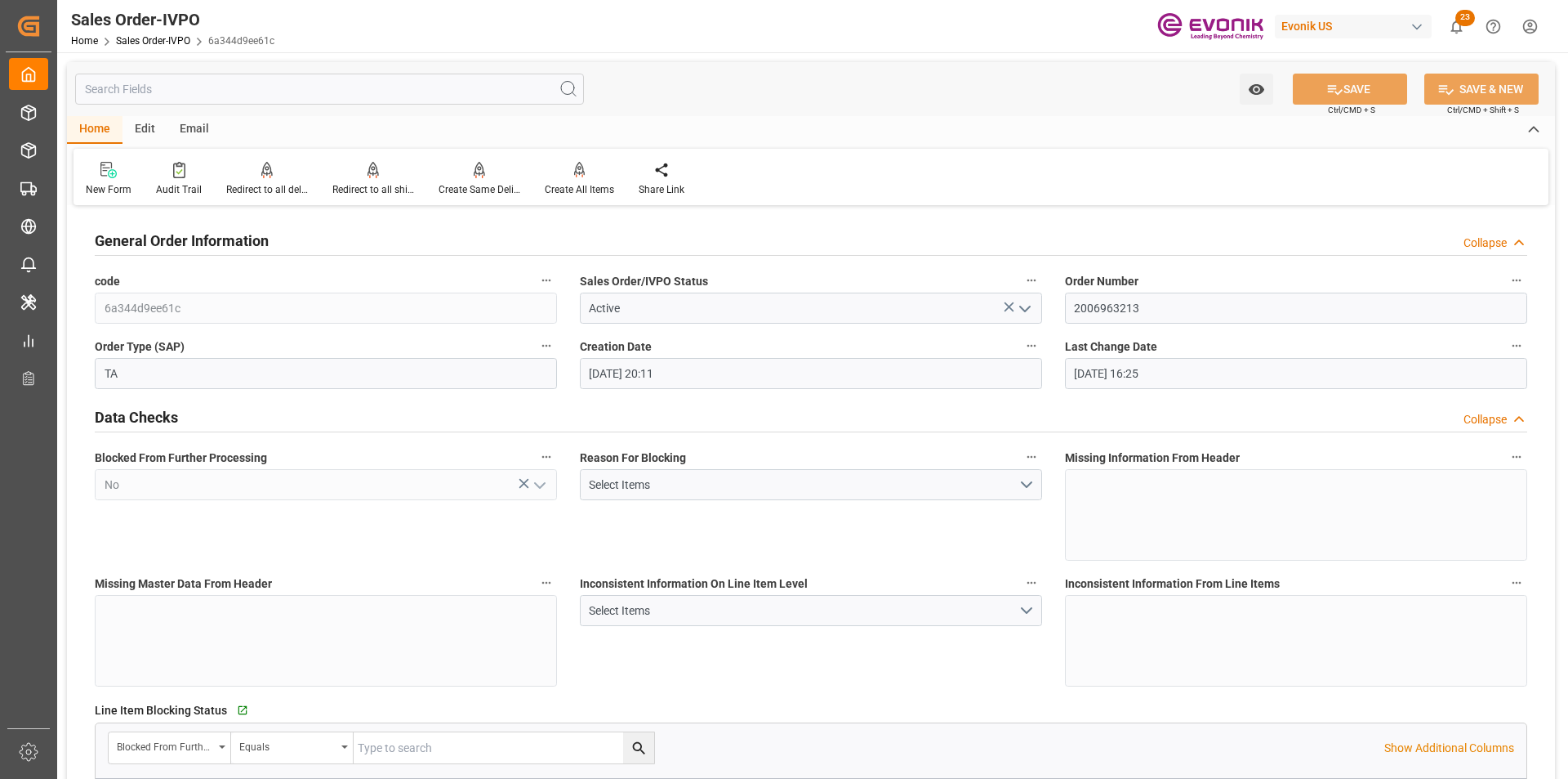
type input "[DATE] 16:25"
